Goal: Information Seeking & Learning: Learn about a topic

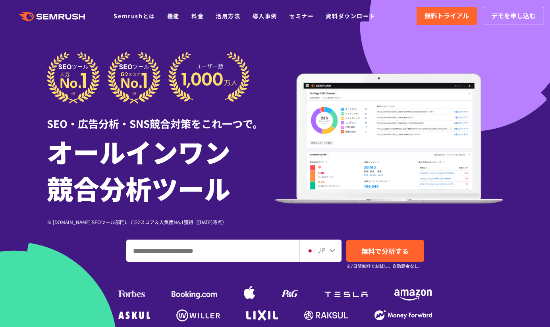
click at [141, 164] on h1 "オールインワン 競合分析ツール" at bounding box center [161, 169] width 228 height 73
click at [161, 171] on h1 "オールインワン 競合分析ツール" at bounding box center [161, 169] width 228 height 73
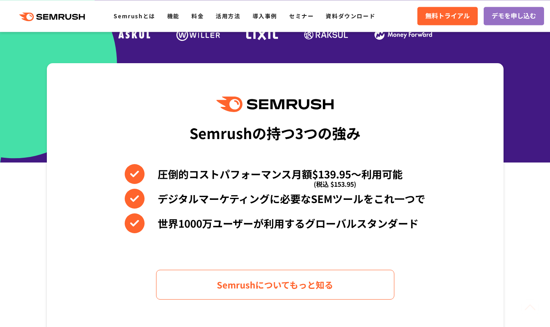
scroll to position [400, 0]
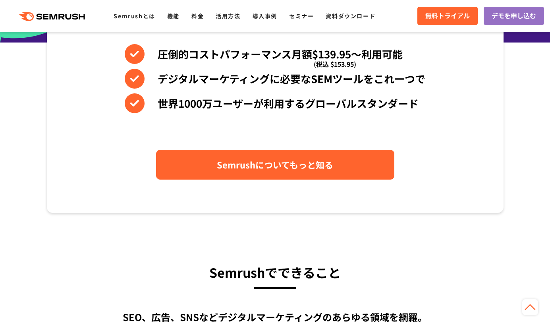
click at [223, 170] on span "Semrushについてもっと知る" at bounding box center [275, 165] width 116 height 14
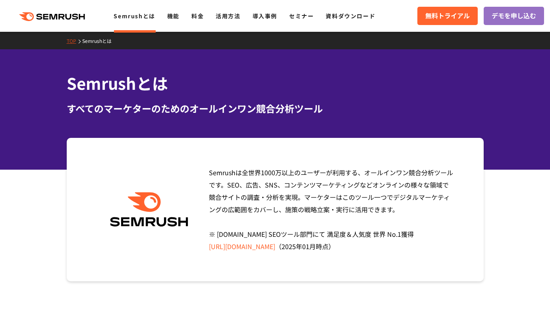
click at [42, 240] on section "Semrushは全世界1000万以上のユーザーが利用する、オールインワン競合分析ツールです。SEO、広告、SNS、コンテンツマーケティングなどオンラインの様々…" at bounding box center [275, 209] width 550 height 143
